Goal: Information Seeking & Learning: Learn about a topic

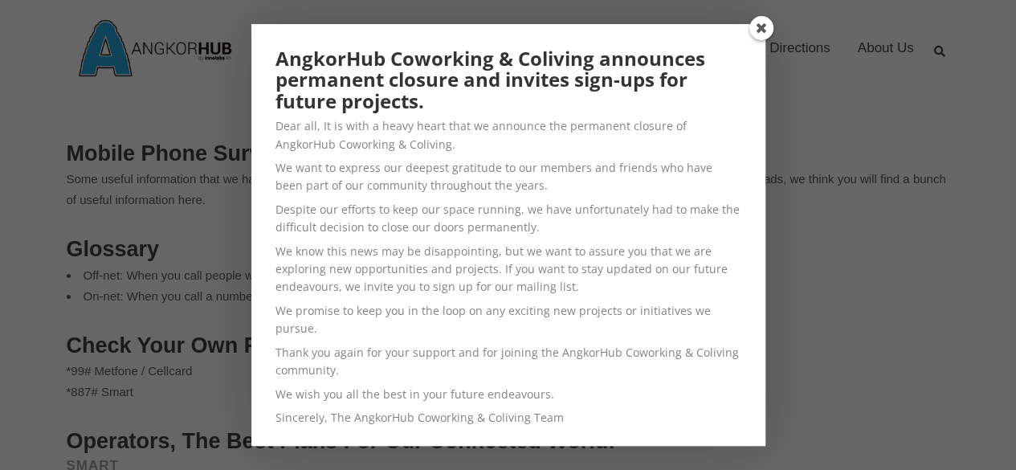
click at [768, 28] on span at bounding box center [761, 28] width 24 height 24
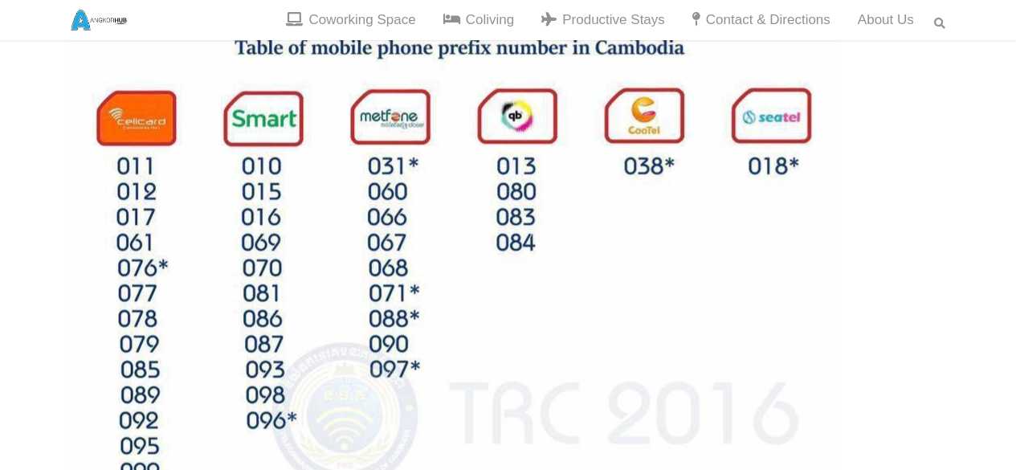
scroll to position [1204, 0]
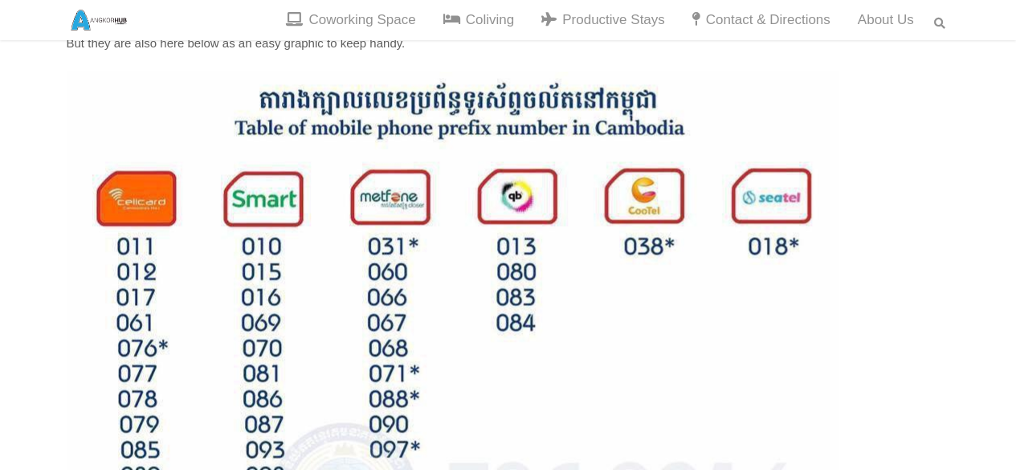
click at [886, 413] on p at bounding box center [508, 383] width 883 height 625
click at [670, 279] on img at bounding box center [452, 383] width 771 height 625
click at [671, 275] on img at bounding box center [452, 383] width 771 height 625
click at [620, 373] on img at bounding box center [452, 383] width 771 height 625
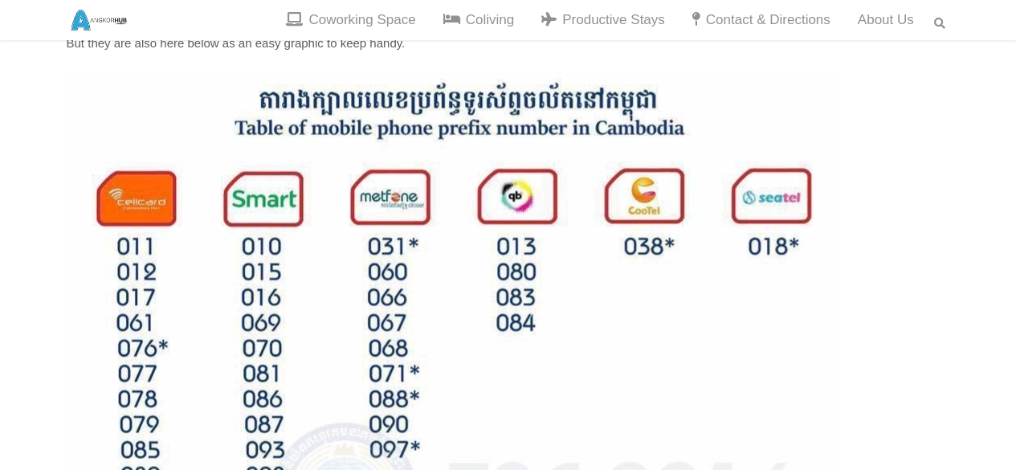
click at [620, 373] on img at bounding box center [452, 383] width 771 height 625
click at [621, 368] on img at bounding box center [452, 383] width 771 height 625
click at [813, 458] on img at bounding box center [452, 383] width 771 height 625
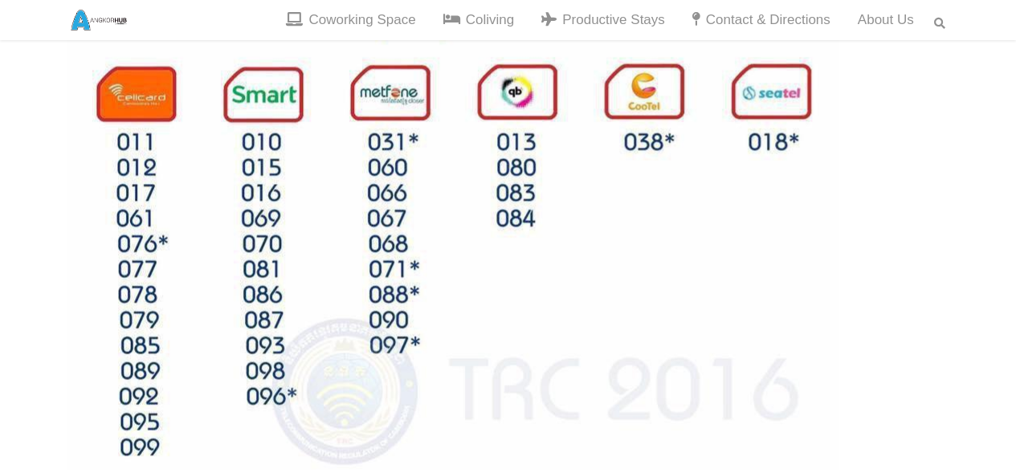
scroll to position [1285, 0]
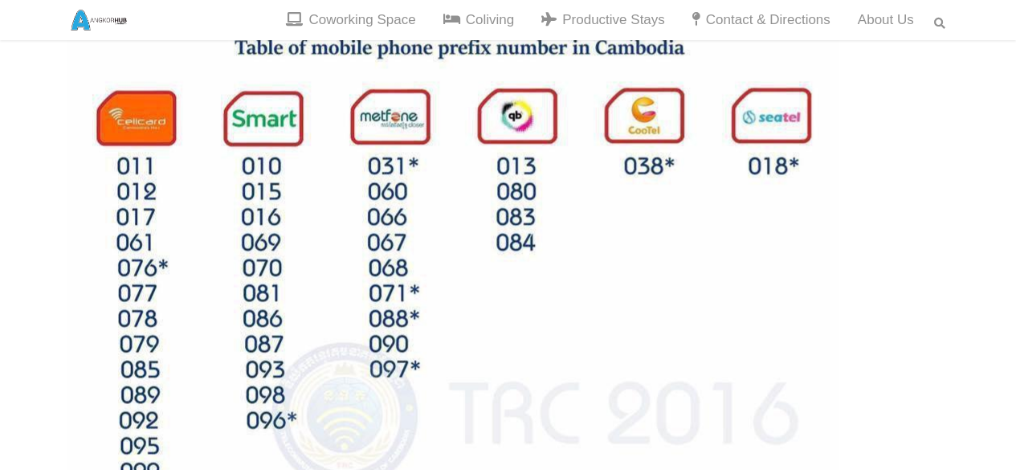
click at [641, 317] on img at bounding box center [452, 303] width 771 height 625
click at [641, 307] on img at bounding box center [452, 303] width 771 height 625
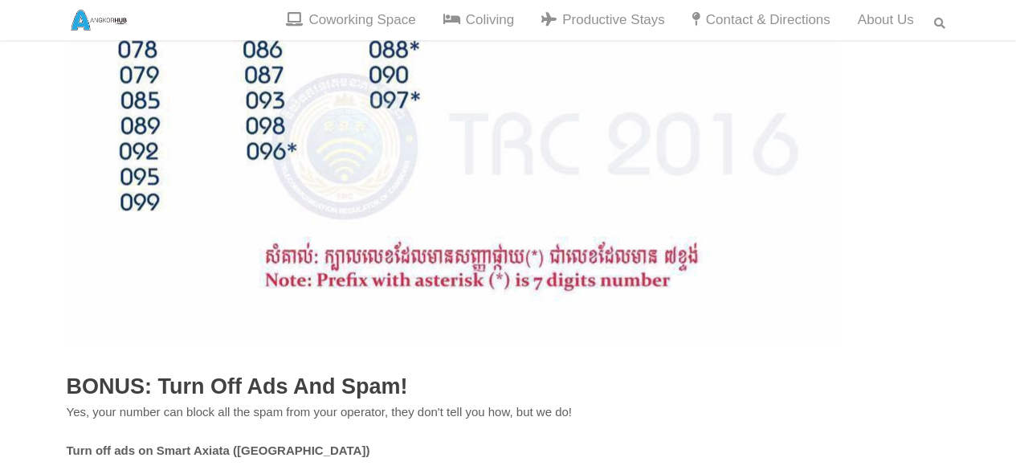
scroll to position [1365, 0]
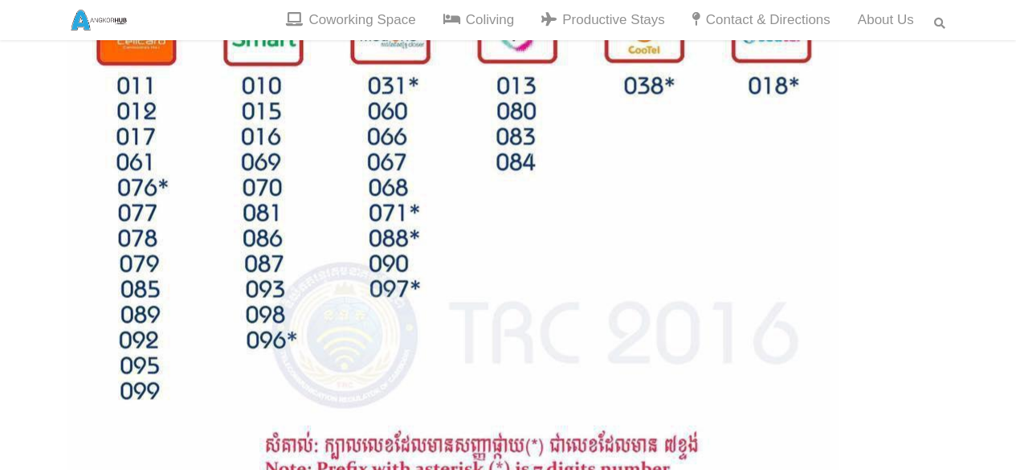
click at [541, 259] on img at bounding box center [452, 223] width 771 height 625
